Goal: Information Seeking & Learning: Learn about a topic

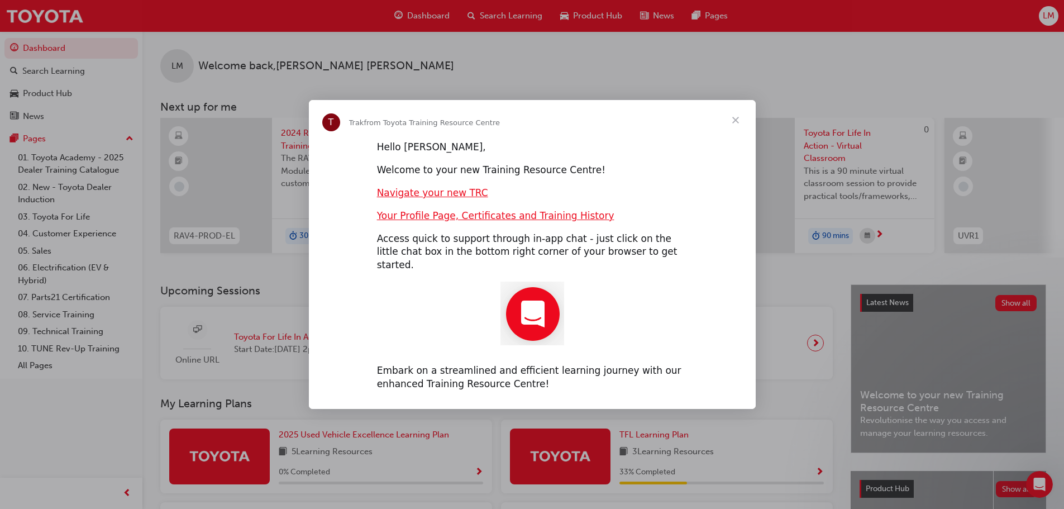
click at [738, 123] on span "Close" at bounding box center [735, 120] width 40 height 40
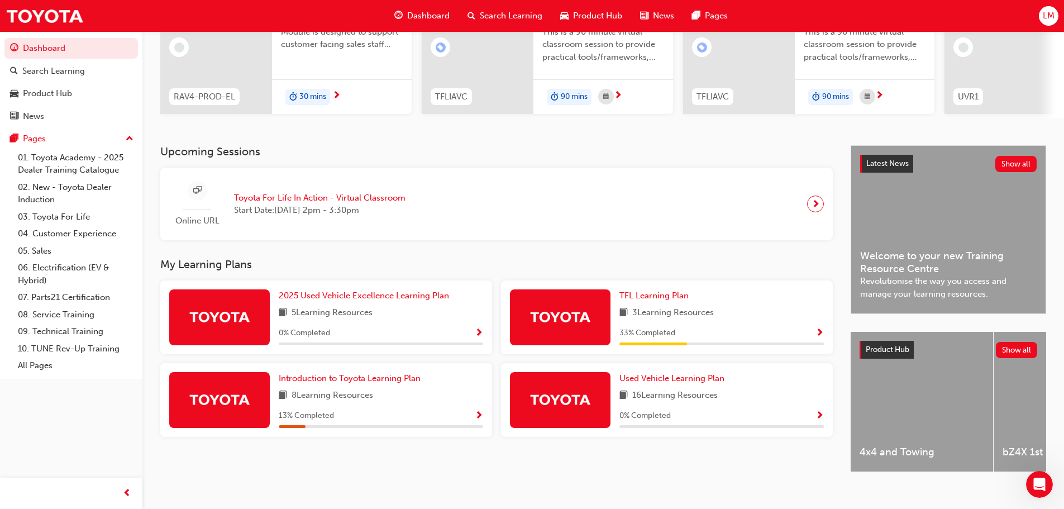
scroll to position [159, 0]
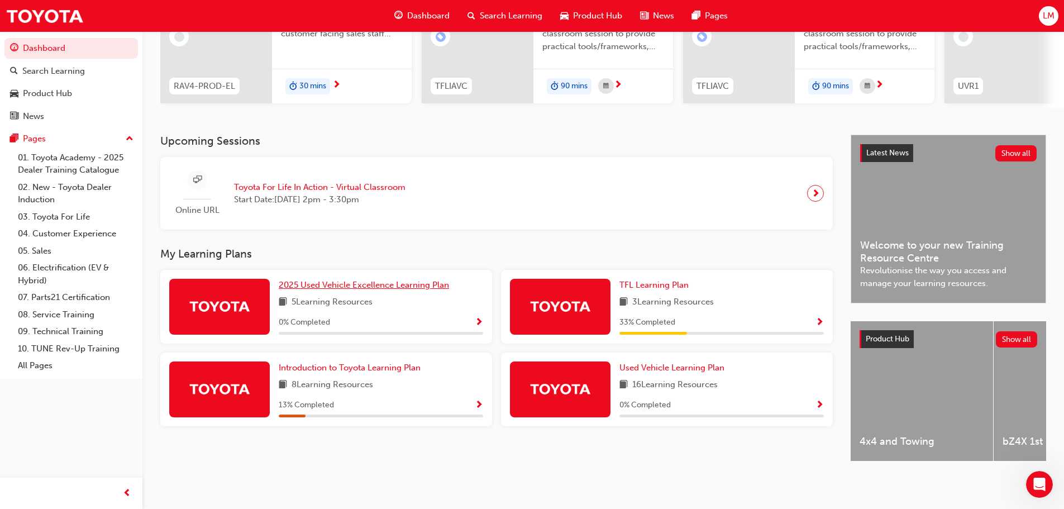
click at [381, 285] on span "2025 Used Vehicle Excellence Learning Plan" at bounding box center [364, 285] width 170 height 10
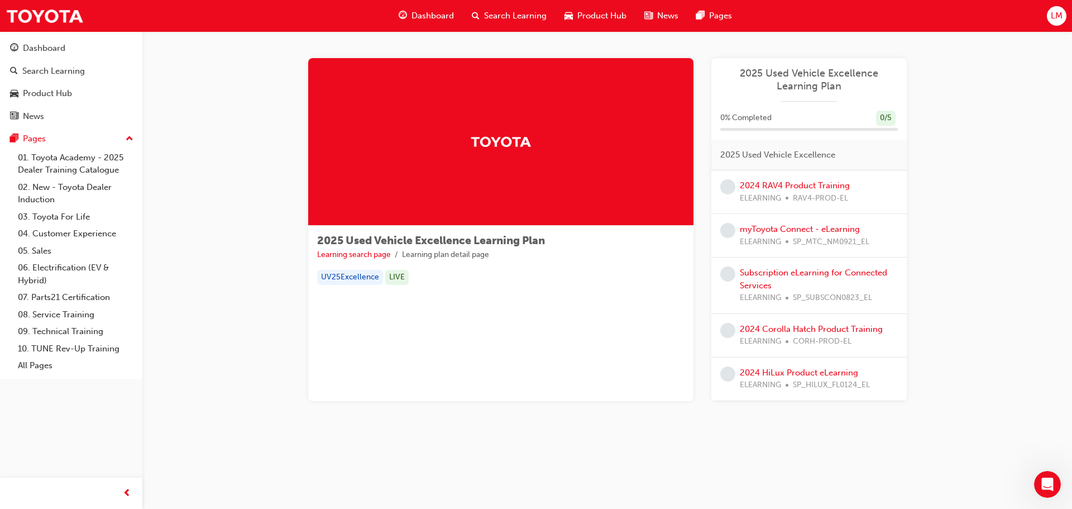
click at [513, 197] on div at bounding box center [500, 142] width 385 height 168
click at [800, 188] on link "2024 RAV4 Product Training" at bounding box center [795, 185] width 110 height 10
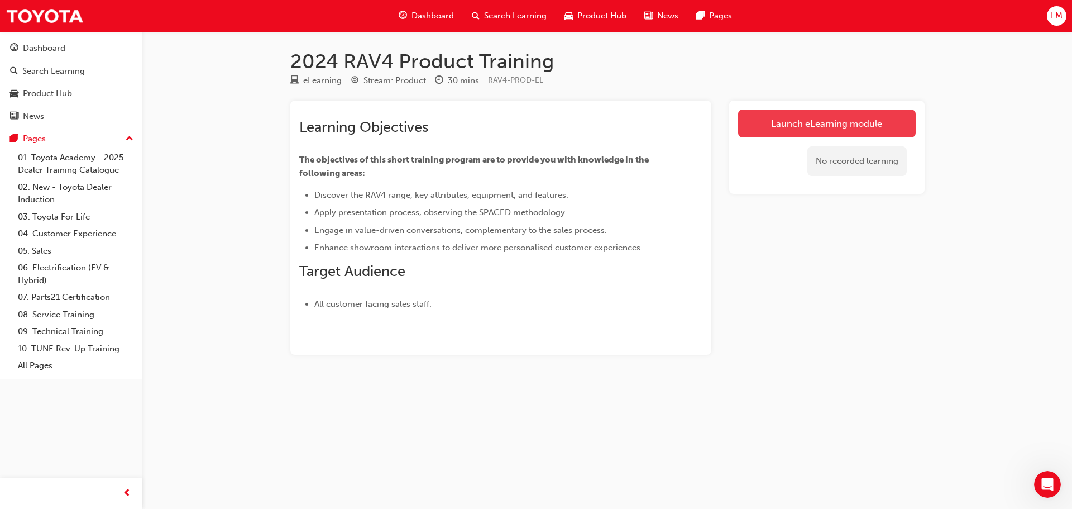
click at [803, 133] on link "Launch eLearning module" at bounding box center [827, 123] width 178 height 28
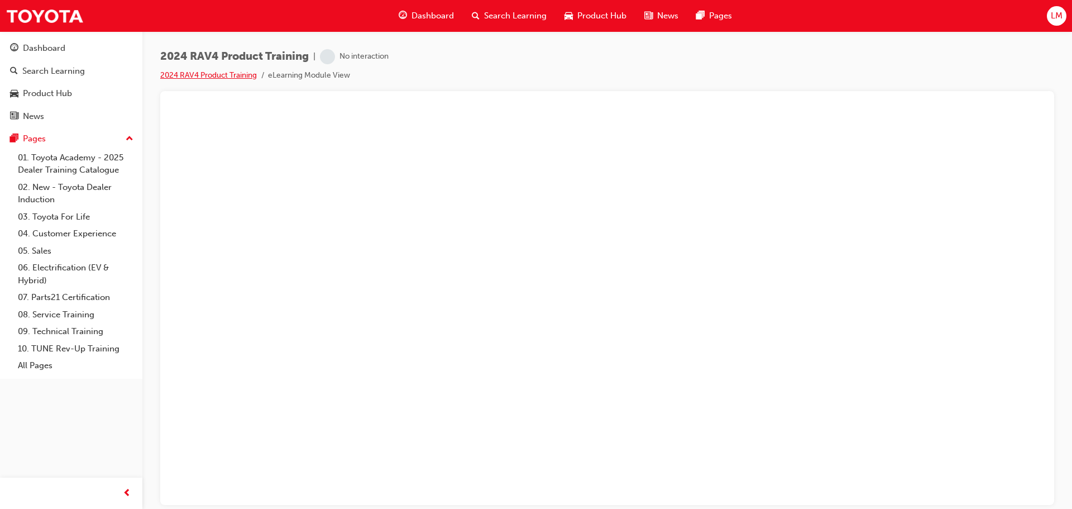
click at [238, 74] on link "2024 RAV4 Product Training" at bounding box center [208, 74] width 97 height 9
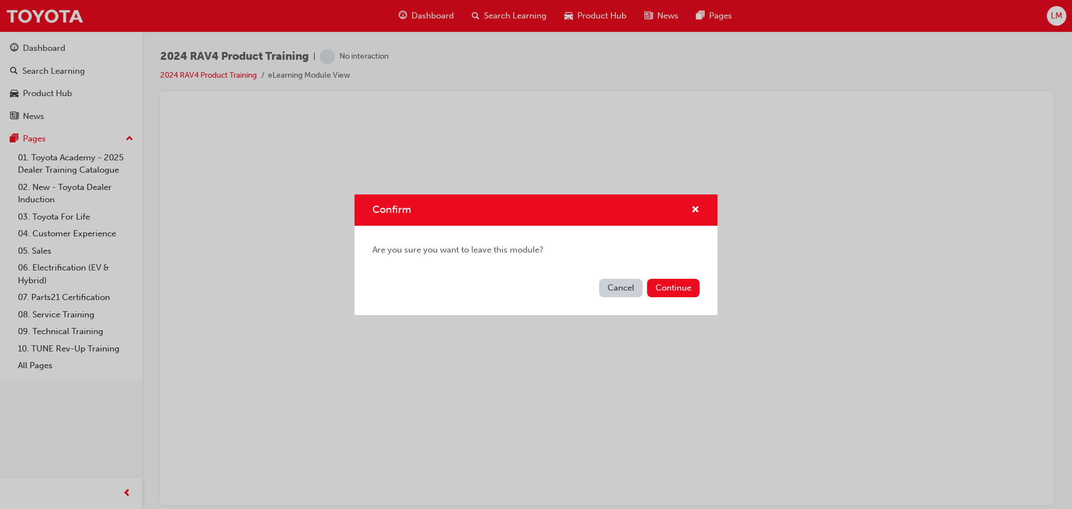
click at [638, 293] on button "Cancel" at bounding box center [621, 288] width 44 height 18
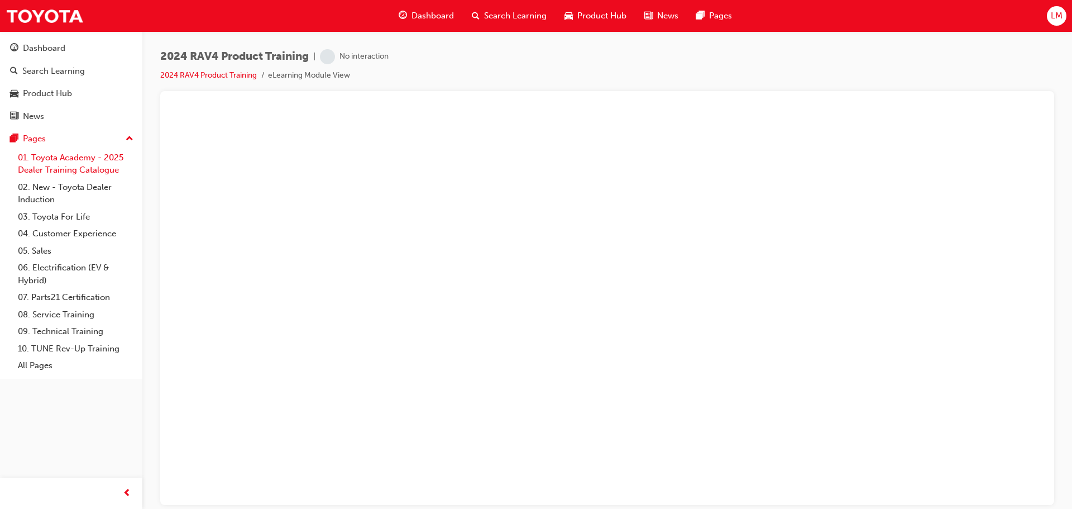
click at [82, 163] on link "01. Toyota Academy - 2025 Dealer Training Catalogue" at bounding box center [75, 164] width 125 height 30
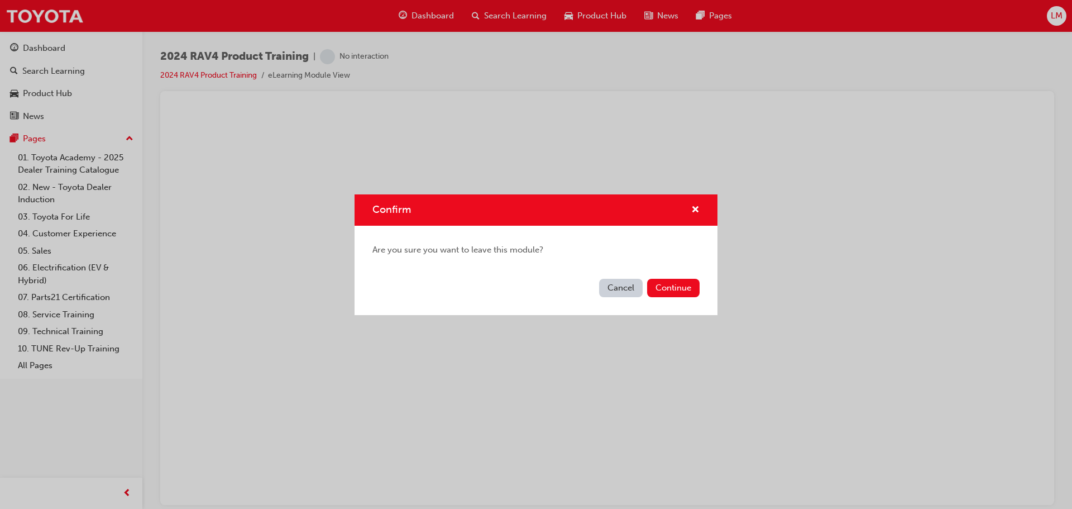
click at [704, 209] on div "Confirm" at bounding box center [536, 210] width 363 height 32
click at [695, 211] on span "cross-icon" at bounding box center [695, 211] width 8 height 10
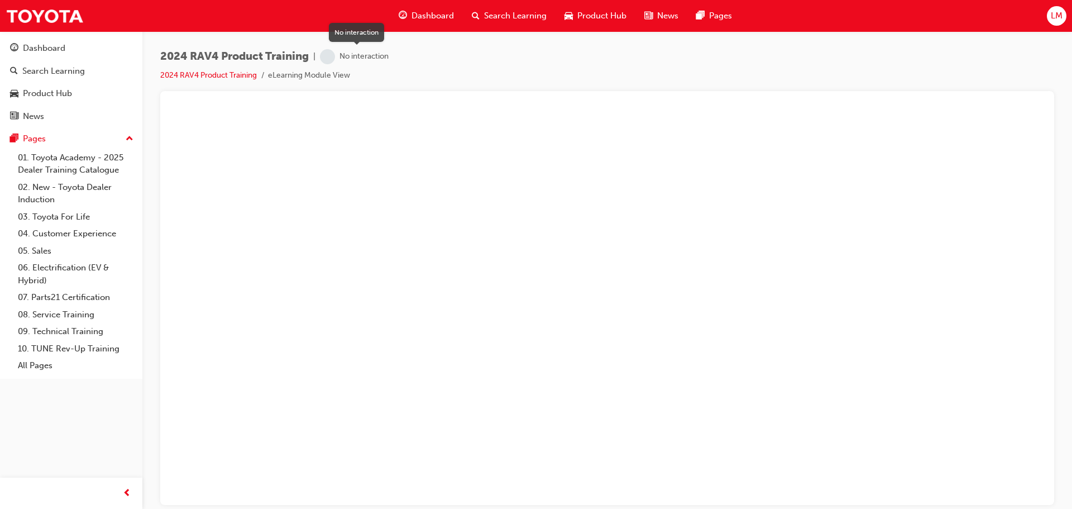
click at [338, 56] on div "No interaction" at bounding box center [354, 56] width 69 height 15
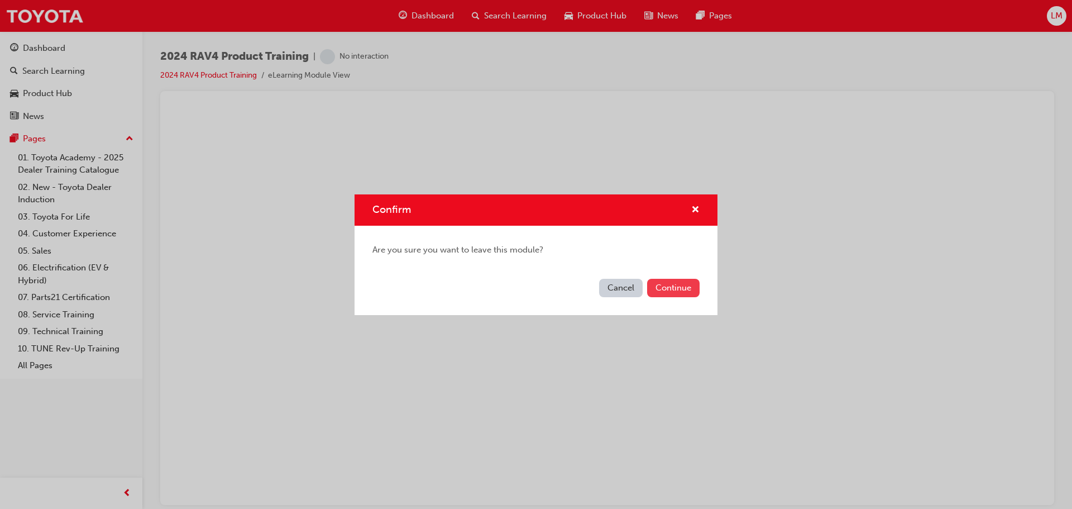
click at [675, 291] on button "Continue" at bounding box center [673, 288] width 52 height 18
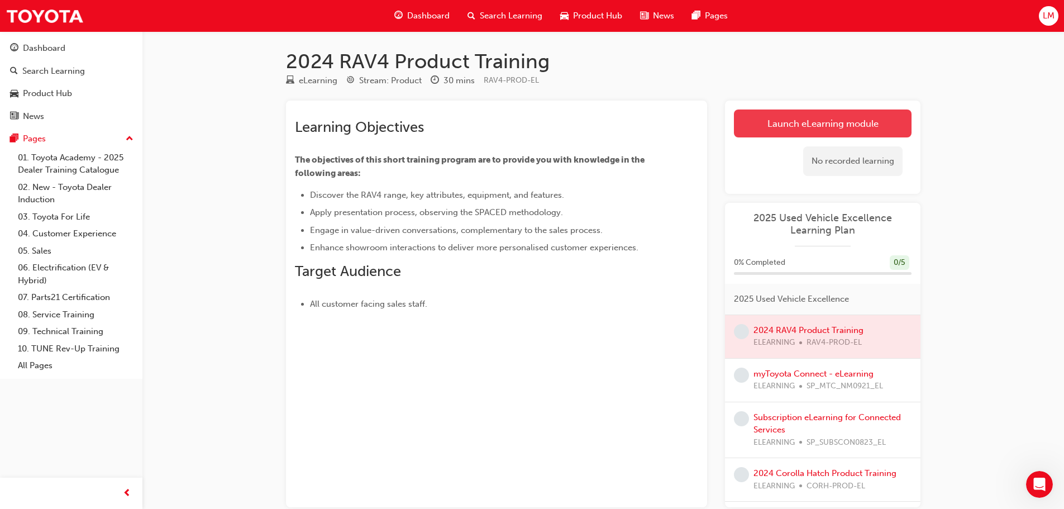
click at [784, 133] on link "Launch eLearning module" at bounding box center [823, 123] width 178 height 28
click at [755, 122] on link "Launch eLearning module" at bounding box center [823, 123] width 178 height 28
click at [774, 123] on link "Launch eLearning module" at bounding box center [823, 123] width 178 height 28
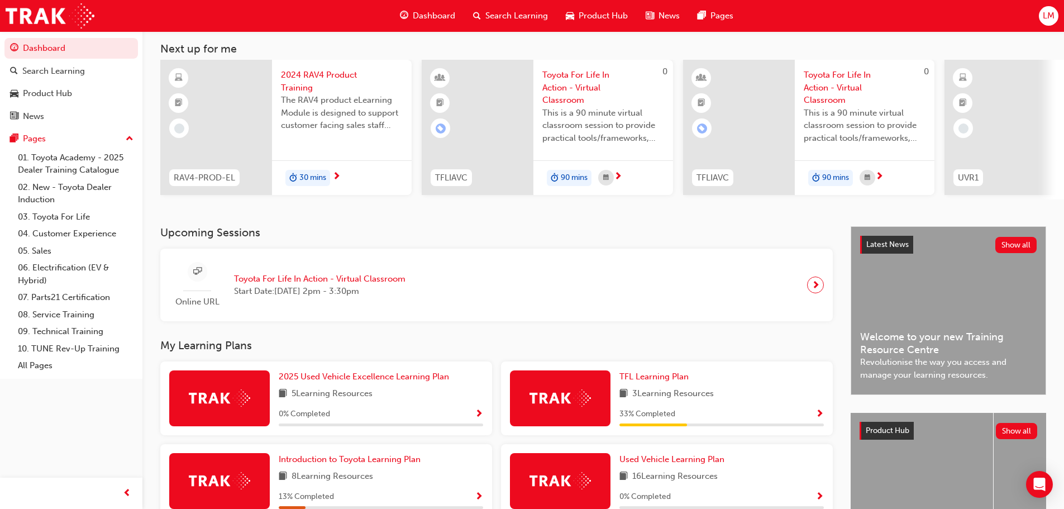
scroll to position [112, 0]
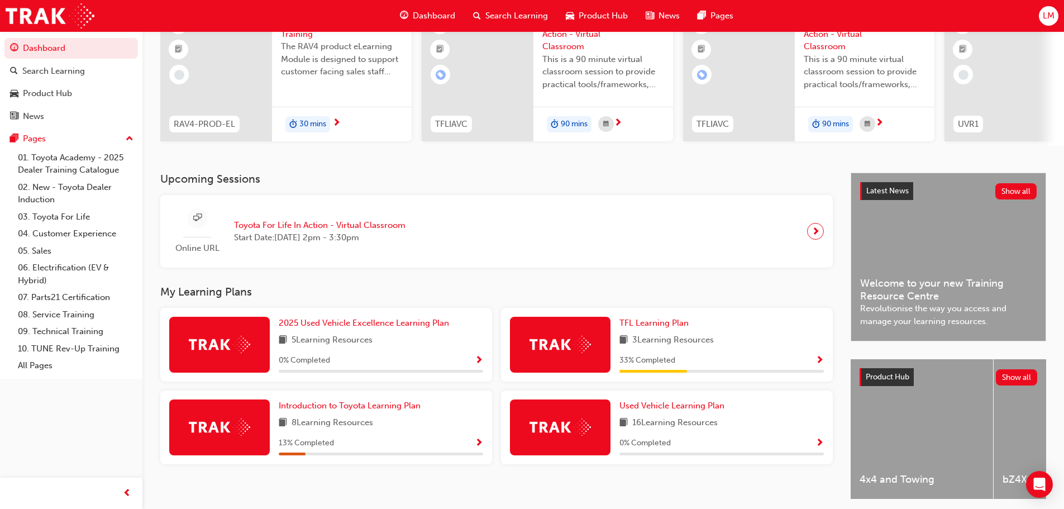
click at [795, 359] on div "33 % Completed" at bounding box center [721, 361] width 204 height 14
click at [820, 365] on span "Show Progress" at bounding box center [819, 361] width 8 height 10
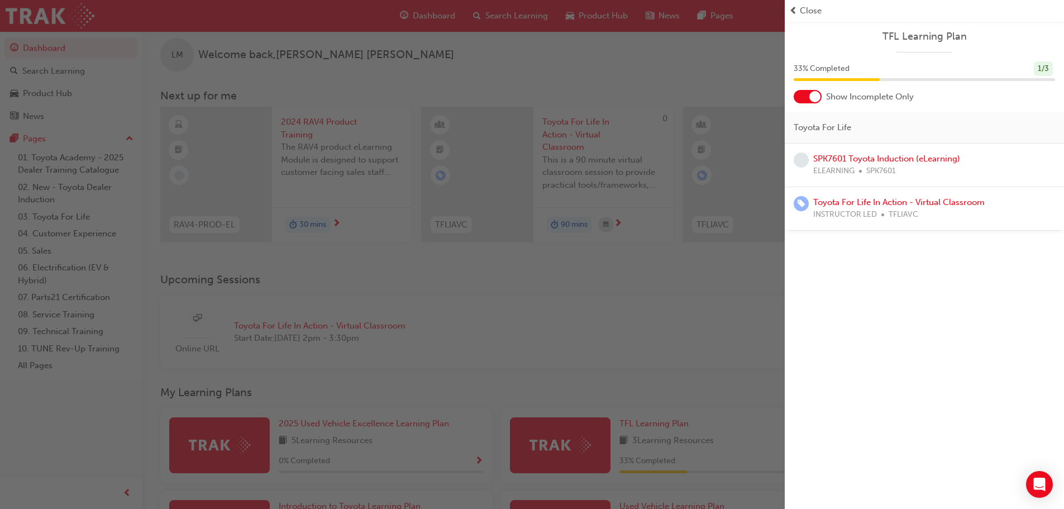
scroll to position [0, 0]
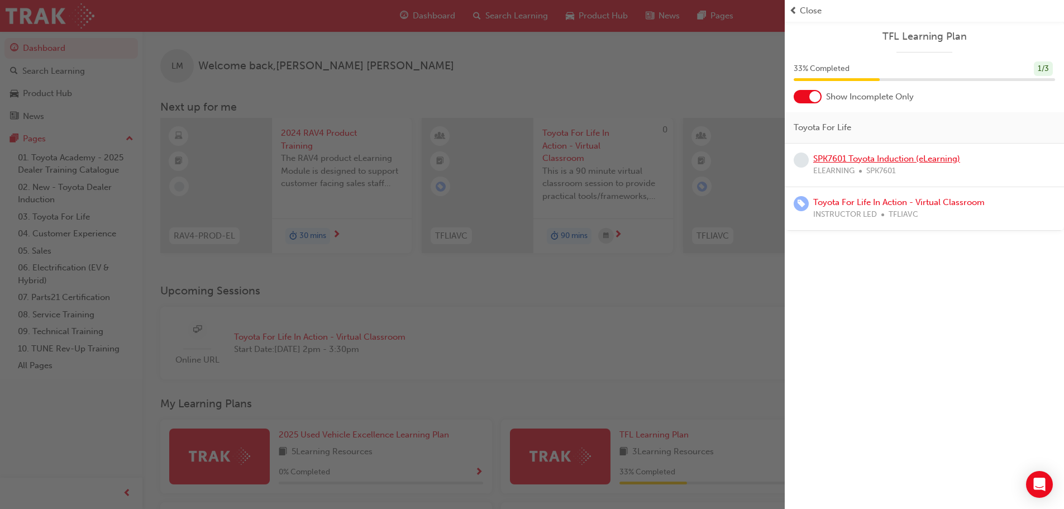
click at [892, 160] on link "SPK7601 Toyota Induction (eLearning)" at bounding box center [886, 159] width 147 height 10
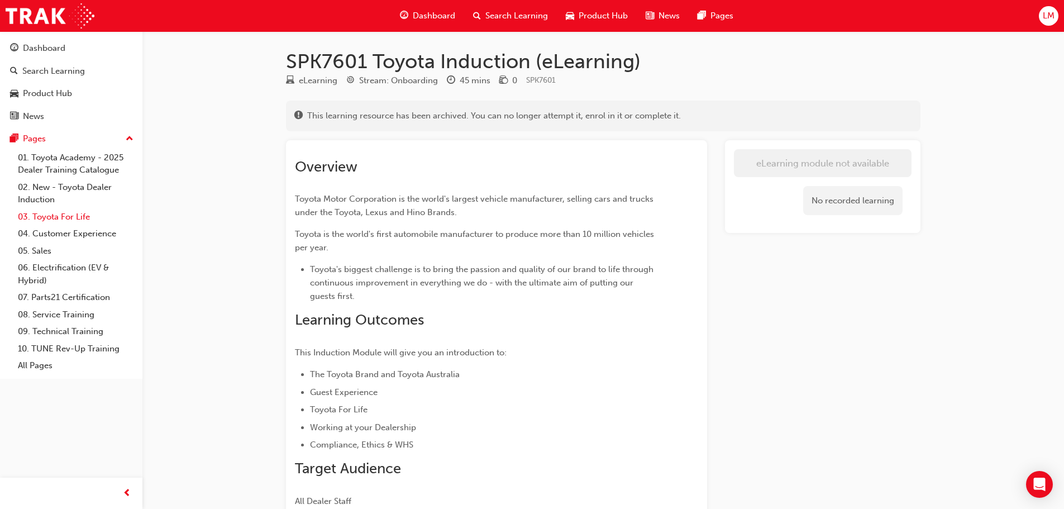
click at [78, 220] on link "03. Toyota For Life" at bounding box center [75, 216] width 125 height 17
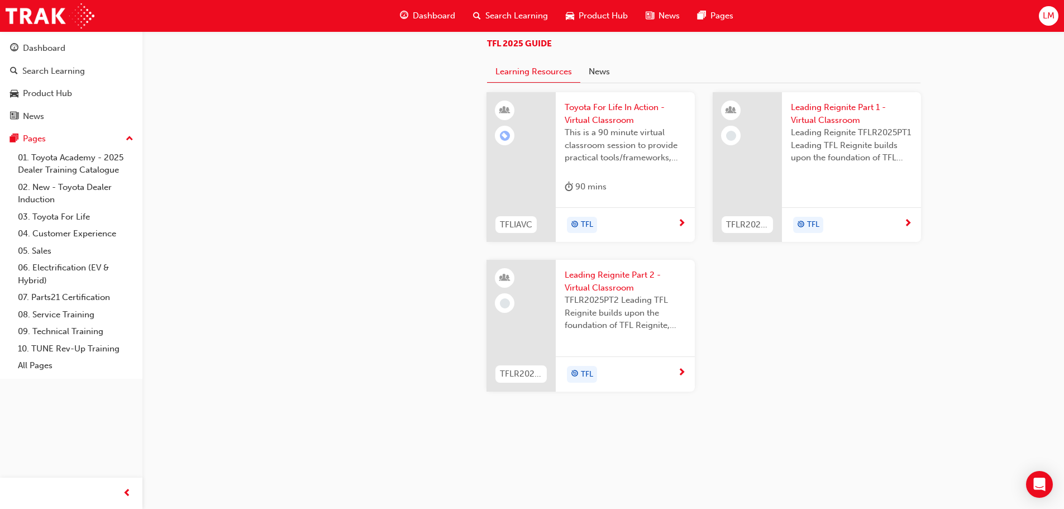
scroll to position [685, 0]
click at [89, 346] on link "10. TUNE Rev-Up Training" at bounding box center [75, 348] width 125 height 17
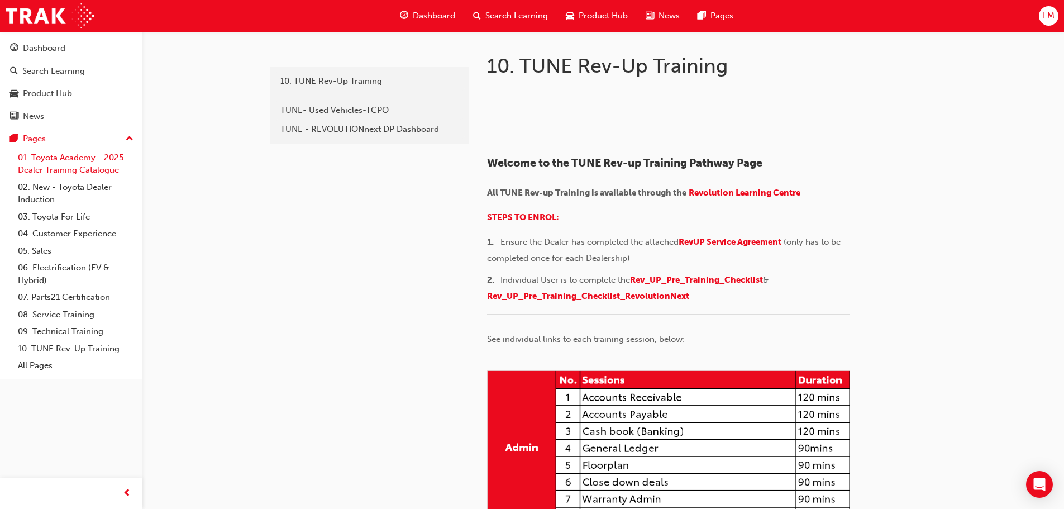
click at [80, 166] on link "01. Toyota Academy - 2025 Dealer Training Catalogue" at bounding box center [75, 164] width 125 height 30
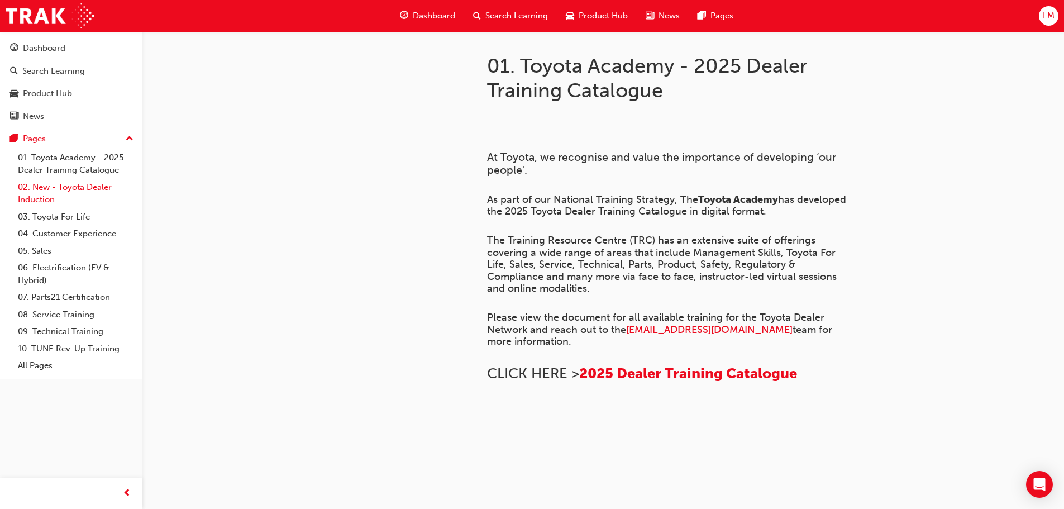
click at [78, 189] on link "02. New - Toyota Dealer Induction" at bounding box center [75, 194] width 125 height 30
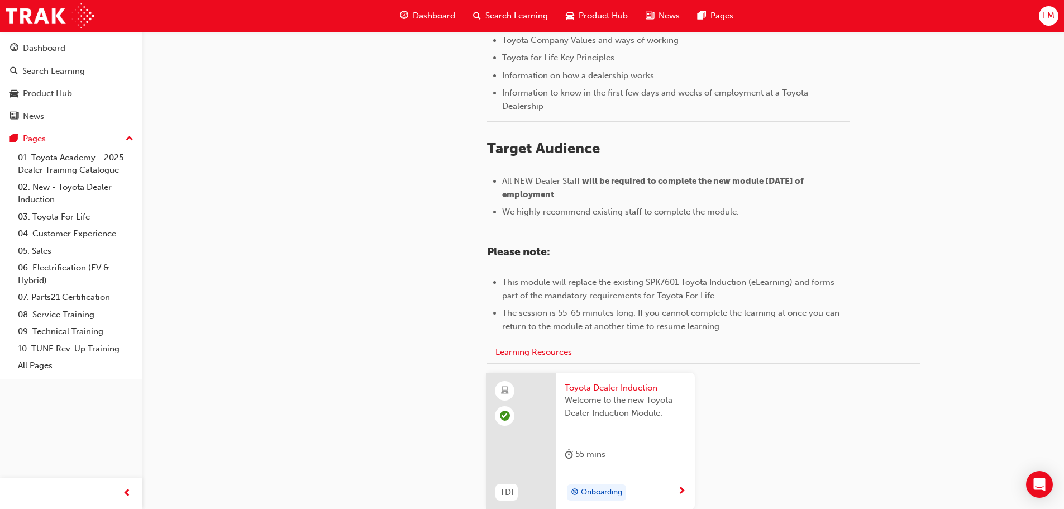
scroll to position [491, 0]
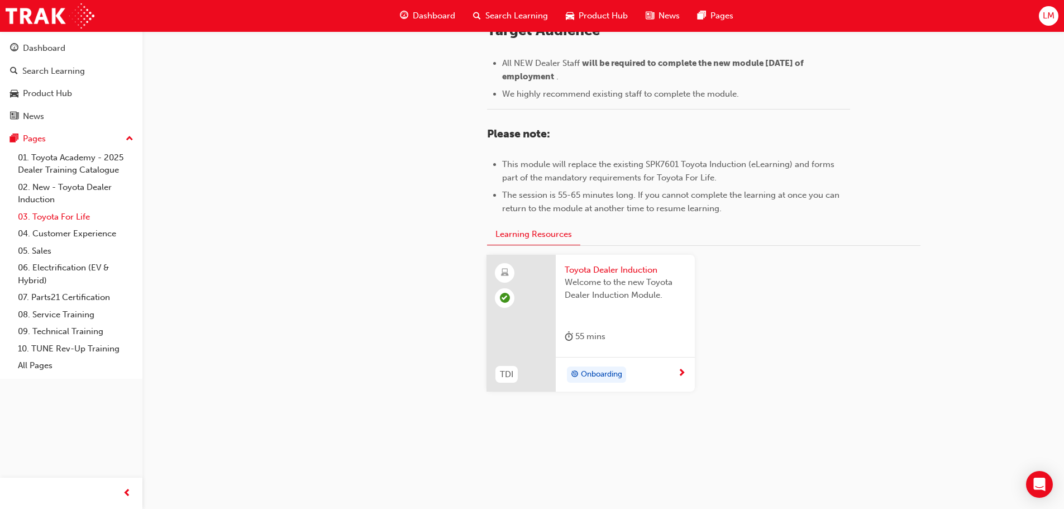
click at [64, 217] on link "03. Toyota For Life" at bounding box center [75, 216] width 125 height 17
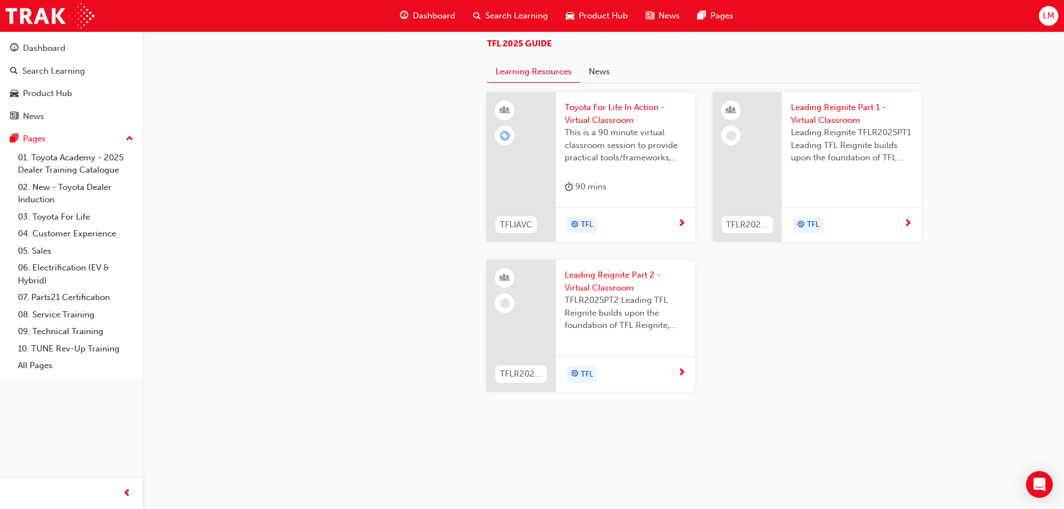
scroll to position [1106, 0]
click at [640, 207] on div "Toyota For Life In Action - Virtual Classroom This is a 90 minute virtual class…" at bounding box center [625, 149] width 139 height 115
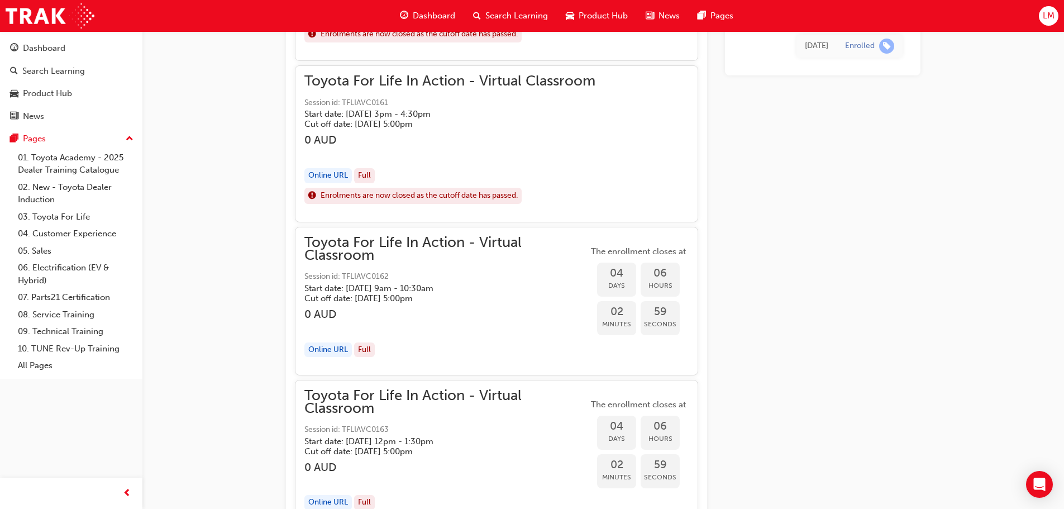
scroll to position [1162, 0]
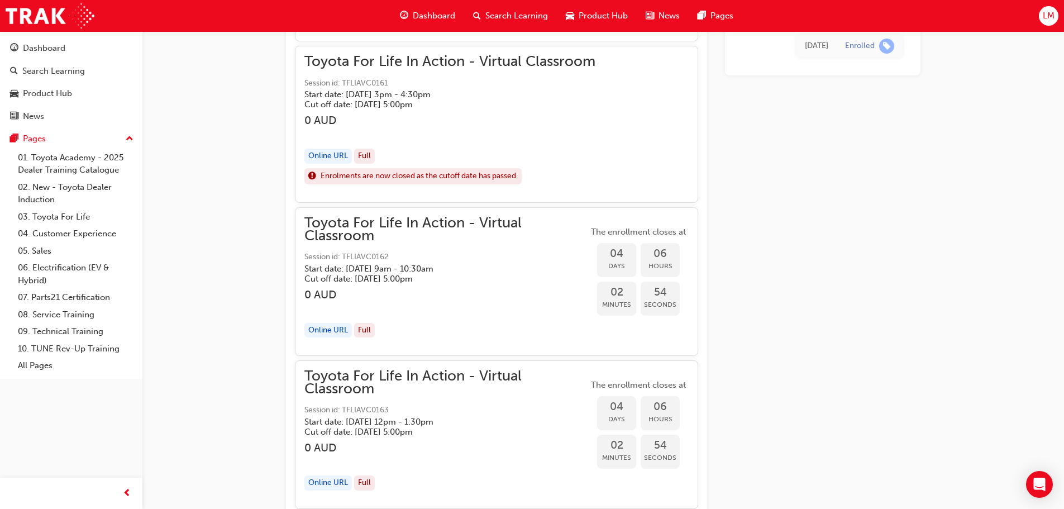
click at [384, 272] on h5 "Start date: [DATE] 9am - 10:30am" at bounding box center [437, 269] width 266 height 10
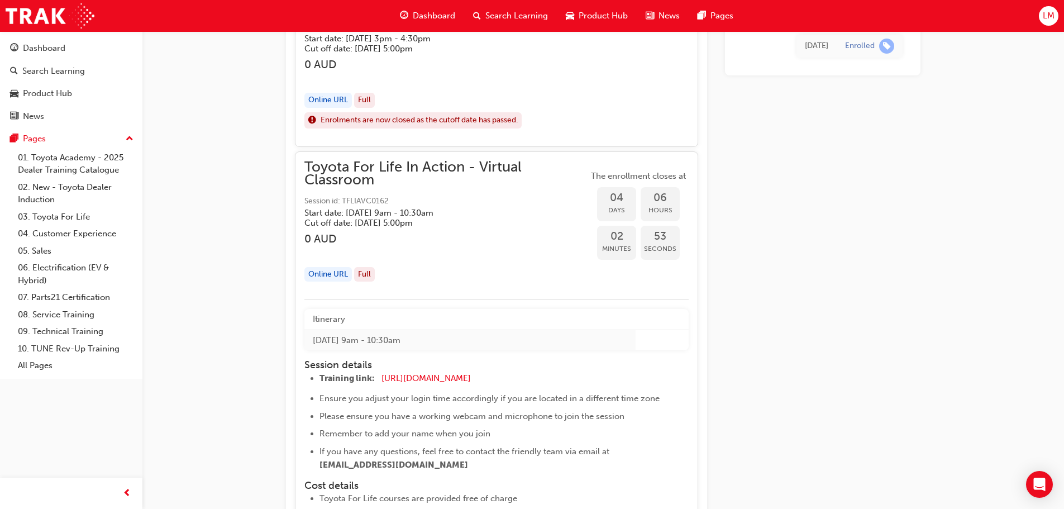
scroll to position [1385, 0]
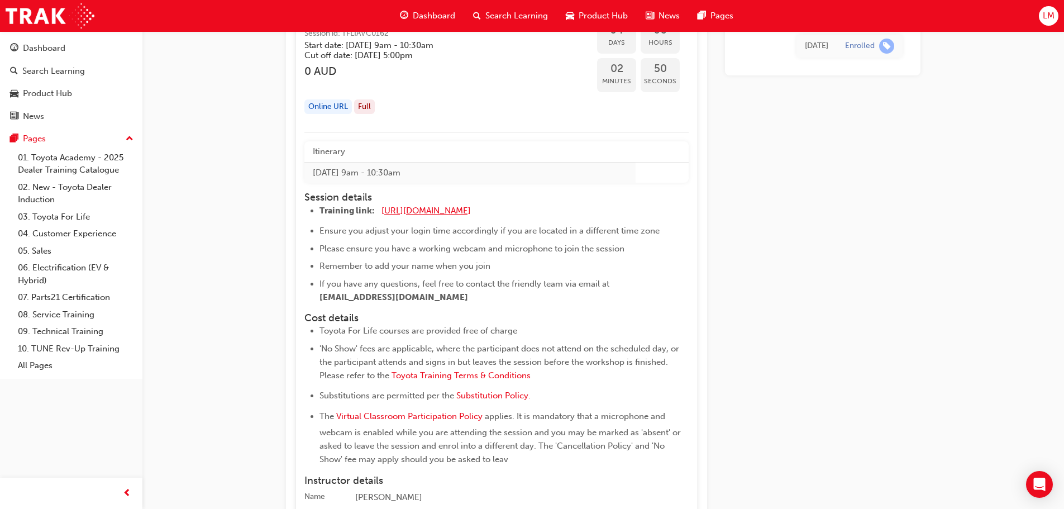
click at [471, 209] on span "[URL][DOMAIN_NAME]" at bounding box center [425, 211] width 89 height 10
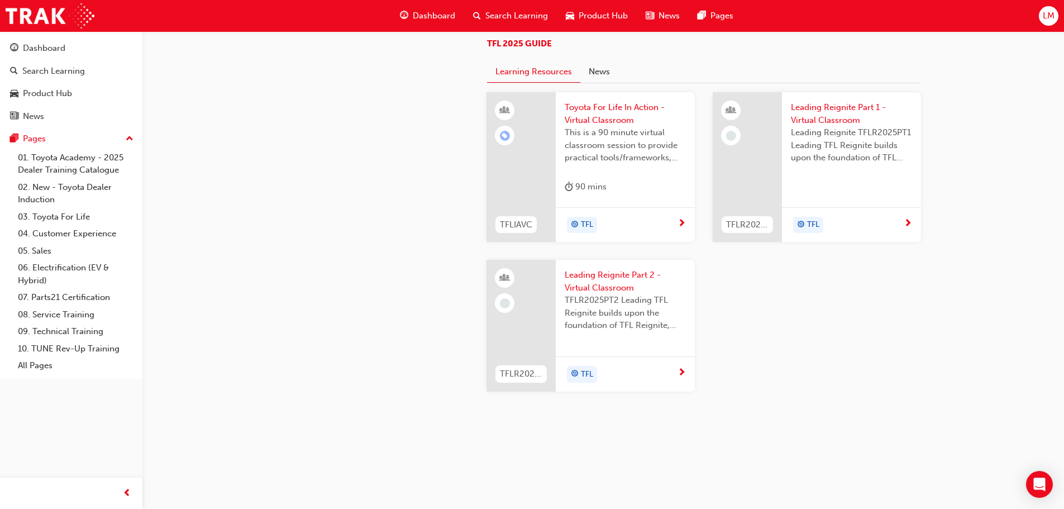
scroll to position [1076, 0]
click at [59, 98] on div "Product Hub" at bounding box center [47, 93] width 49 height 13
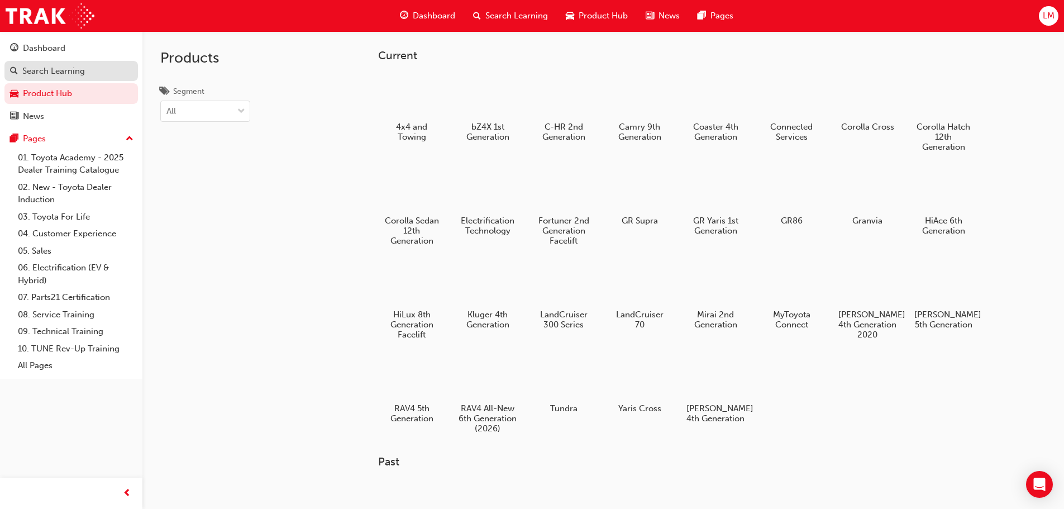
click at [64, 70] on div "Search Learning" at bounding box center [53, 71] width 63 height 13
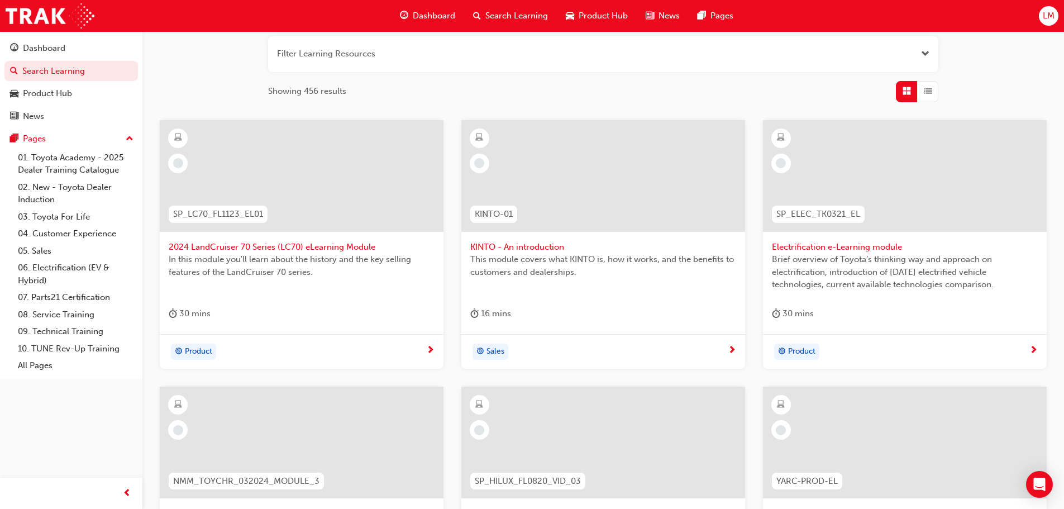
scroll to position [112, 0]
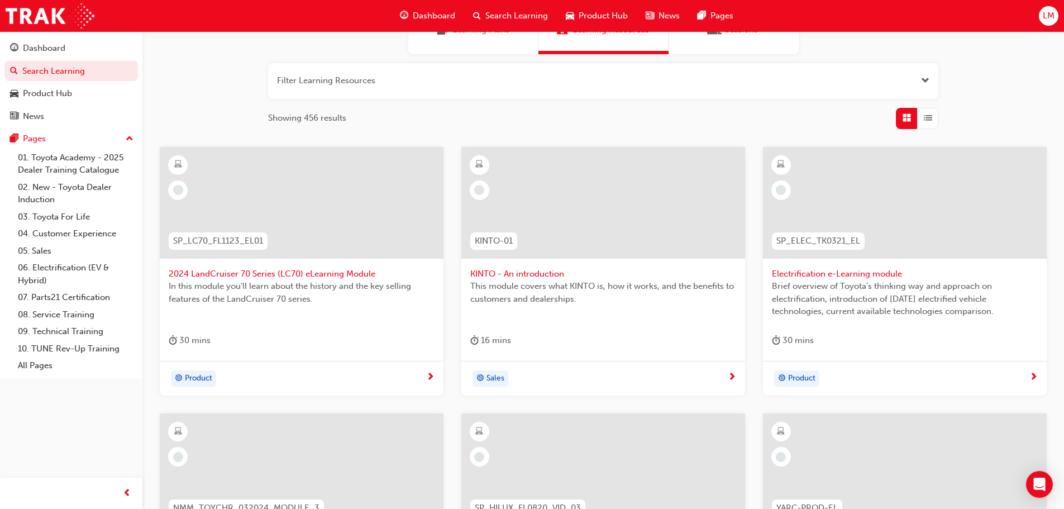
click at [587, 315] on div "This module covers what KINTO is, how it works, and the benefits to customers a…" at bounding box center [603, 302] width 266 height 45
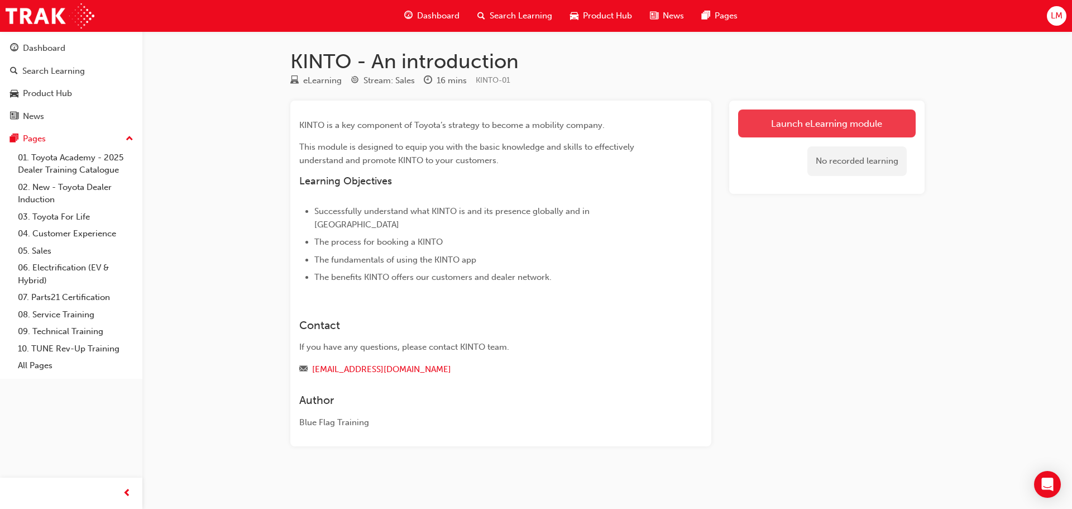
click at [814, 126] on link "Launch eLearning module" at bounding box center [827, 123] width 178 height 28
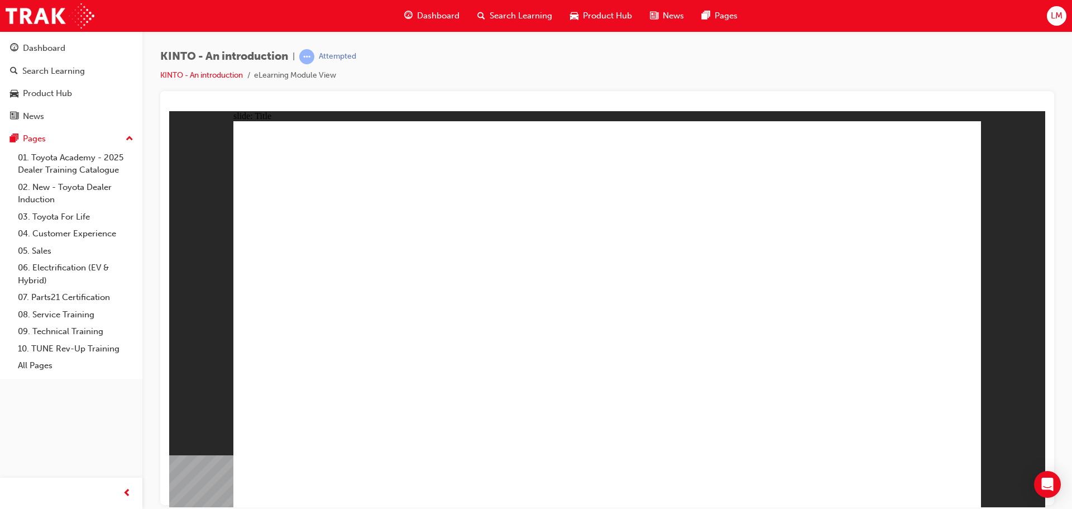
drag, startPoint x: 615, startPoint y: 370, endPoint x: 607, endPoint y: 386, distance: 17.5
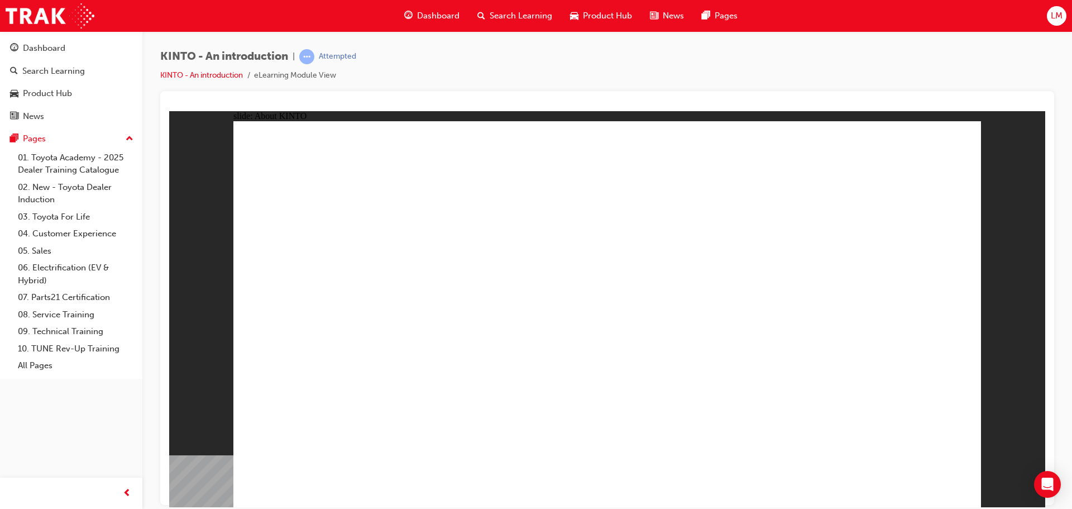
drag, startPoint x: 632, startPoint y: 329, endPoint x: 710, endPoint y: 329, distance: 77.6
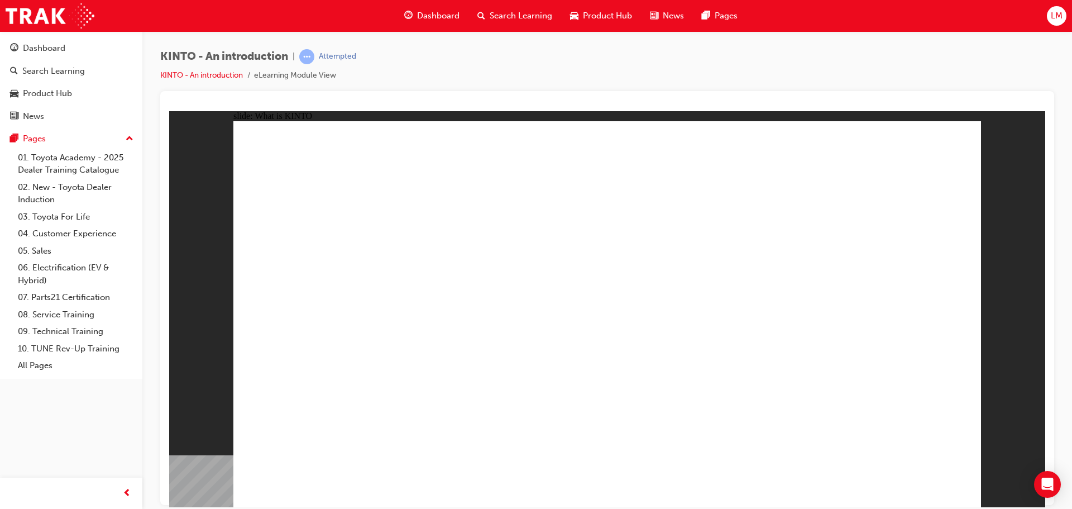
drag, startPoint x: 684, startPoint y: 367, endPoint x: 709, endPoint y: 370, distance: 25.3
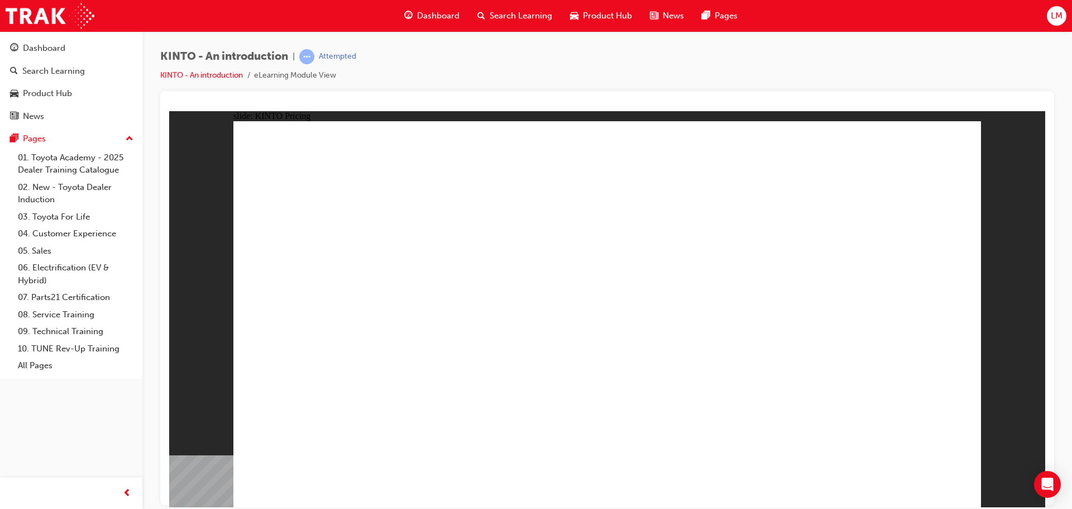
drag, startPoint x: 771, startPoint y: 466, endPoint x: 789, endPoint y: 470, distance: 18.4
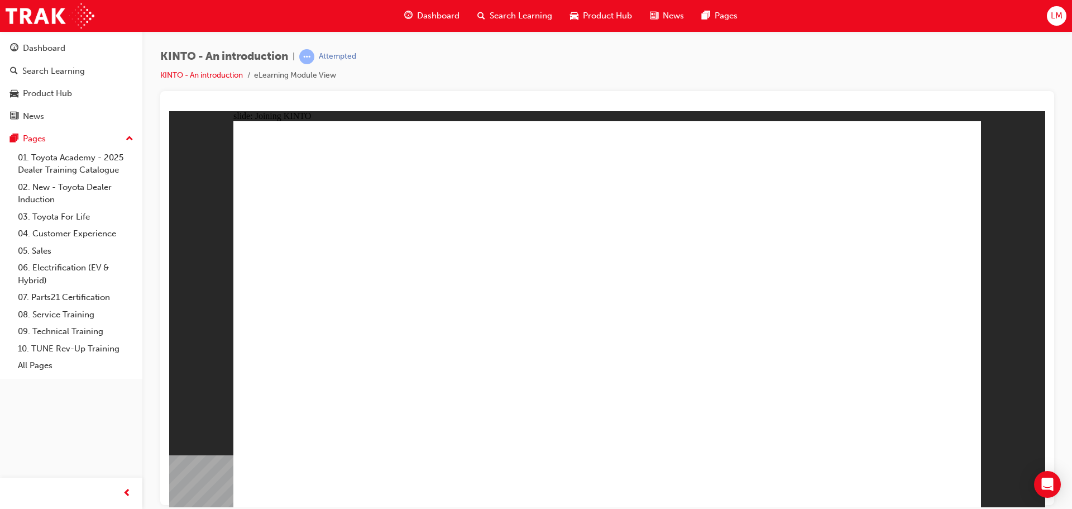
drag, startPoint x: 807, startPoint y: 477, endPoint x: 793, endPoint y: 475, distance: 14.6
